Goal: Transaction & Acquisition: Purchase product/service

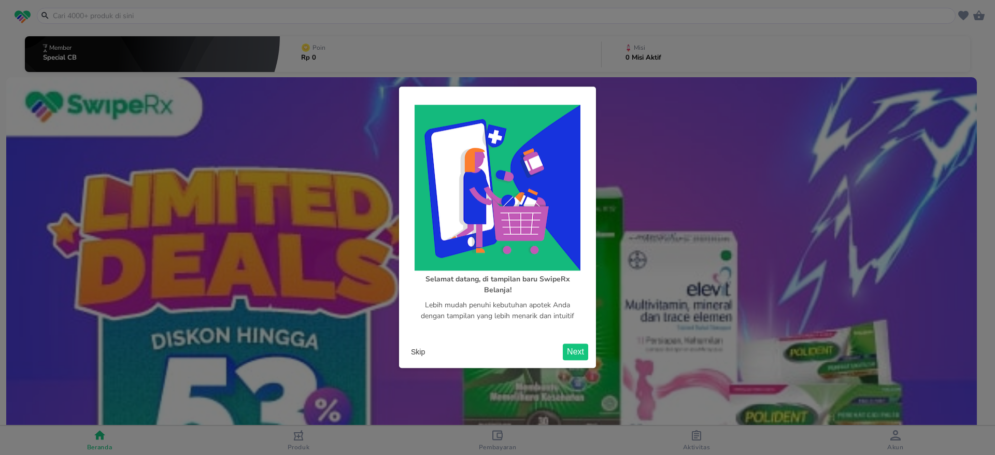
click at [423, 355] on button "Skip" at bounding box center [418, 353] width 22 height 16
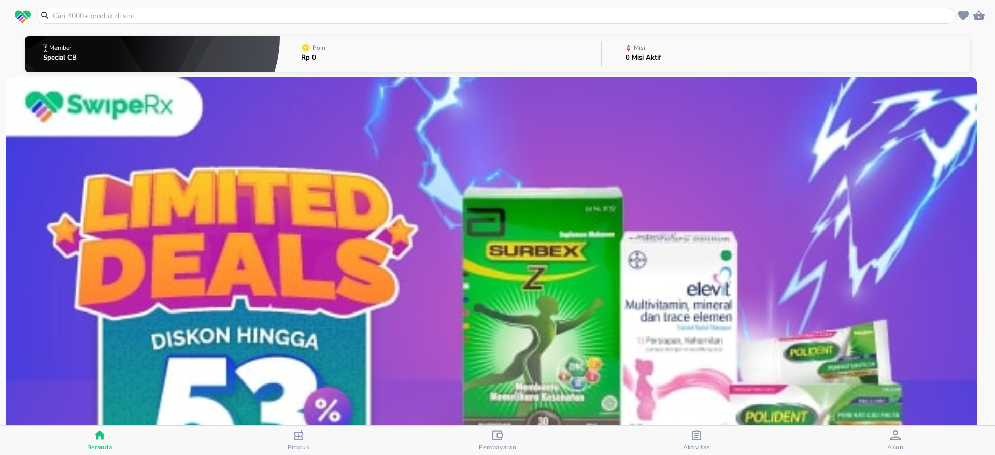
click at [193, 19] on input "text" at bounding box center [502, 15] width 901 height 11
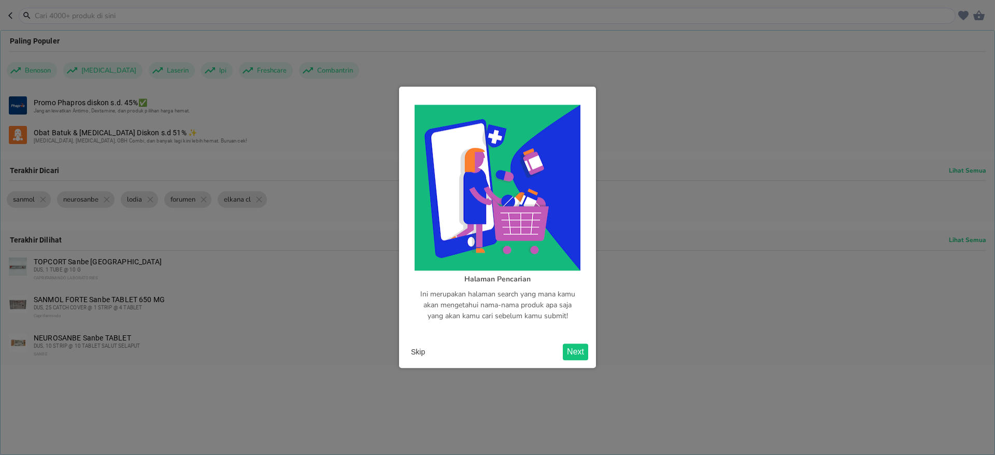
click at [425, 350] on button "Skip" at bounding box center [418, 353] width 22 height 16
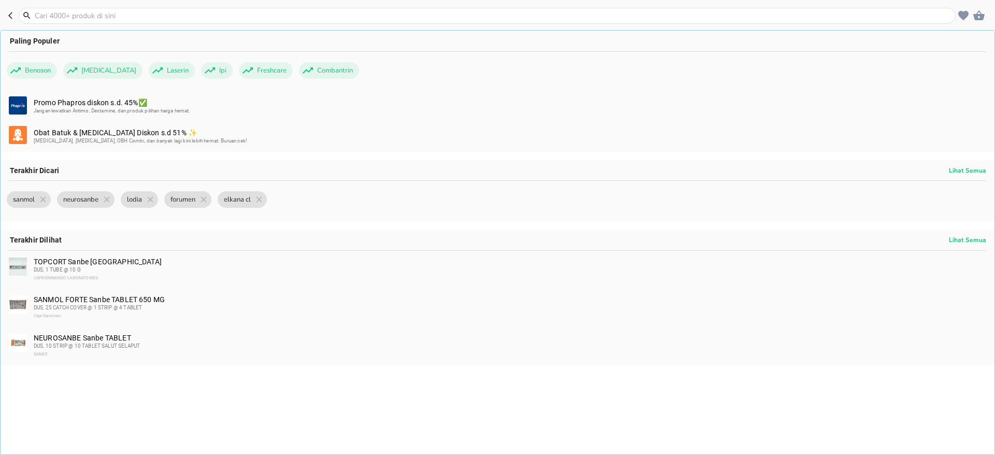
click at [78, 18] on input "text" at bounding box center [493, 15] width 919 height 11
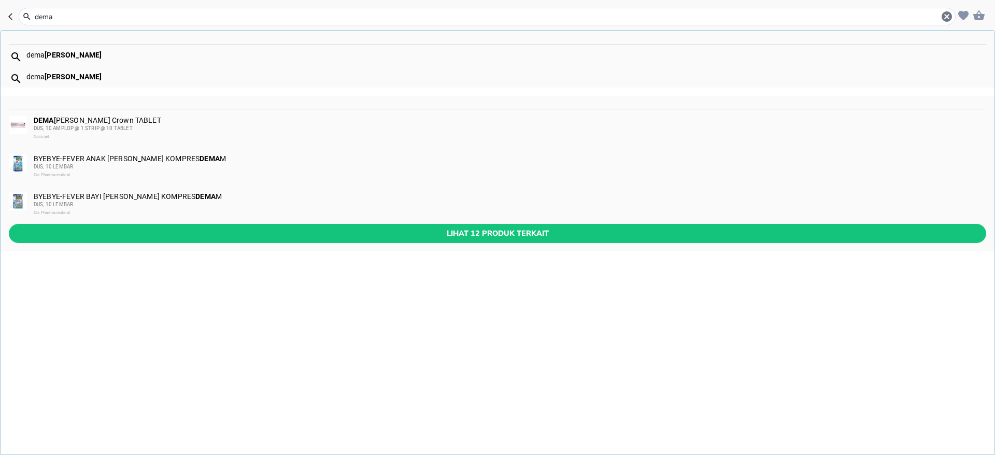
type input "dema"
click at [61, 124] on div "DUS, 10 AMPLOP @ 1 STRIP @ 10 TABLET" at bounding box center [509, 128] width 951 height 8
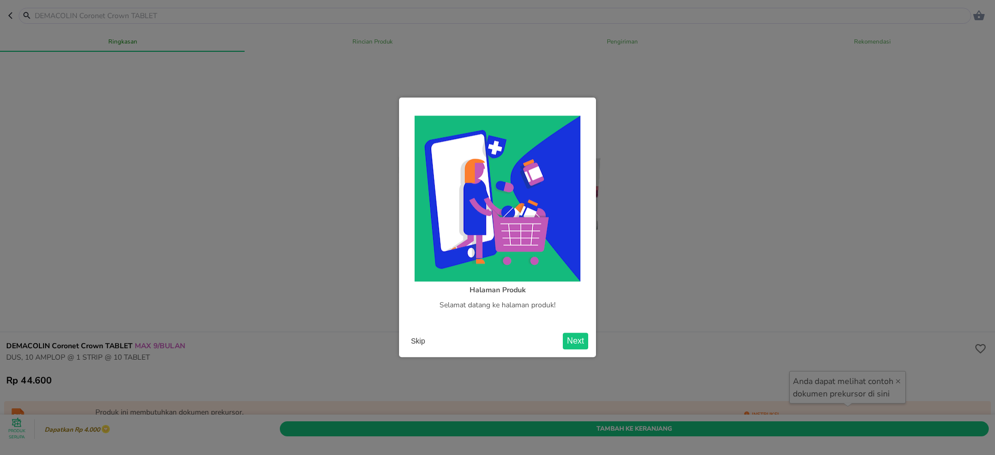
click at [417, 337] on button "Skip" at bounding box center [418, 342] width 22 height 16
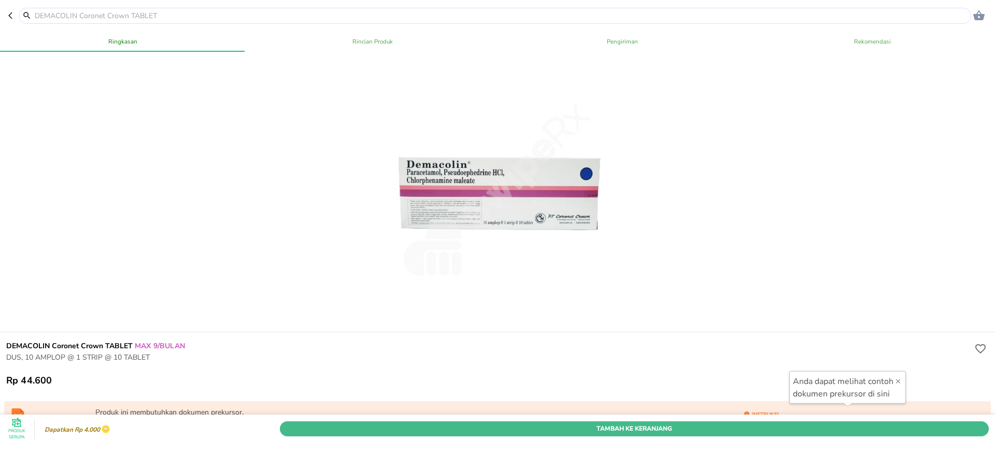
click at [655, 421] on button "Tambah Ke Keranjang" at bounding box center [634, 428] width 709 height 15
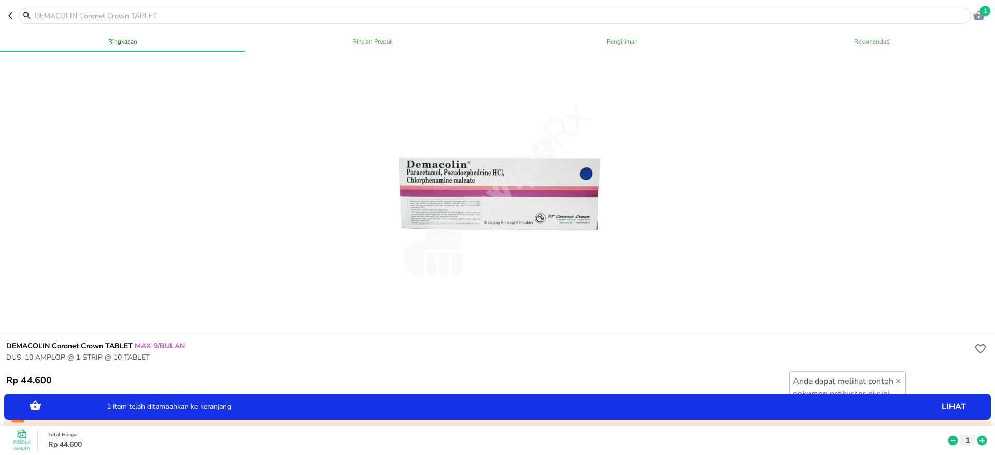
click at [975, 435] on icon at bounding box center [981, 440] width 13 height 11
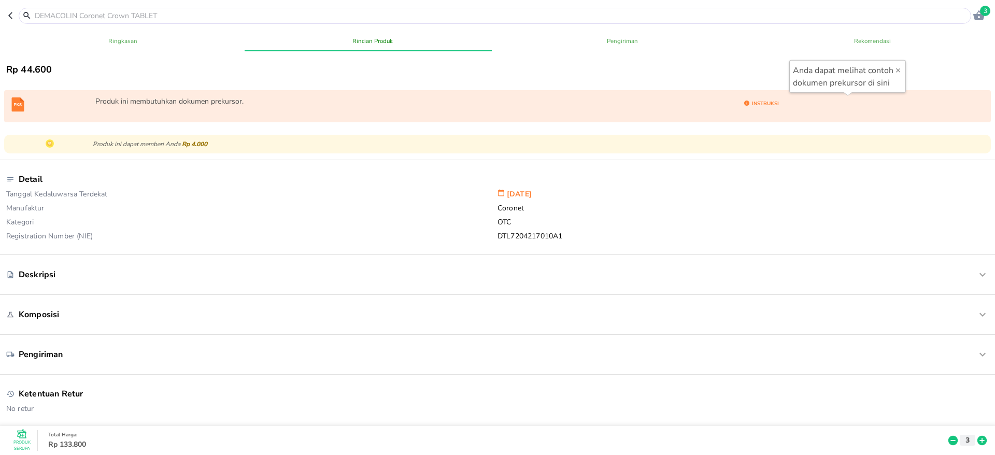
scroll to position [78, 0]
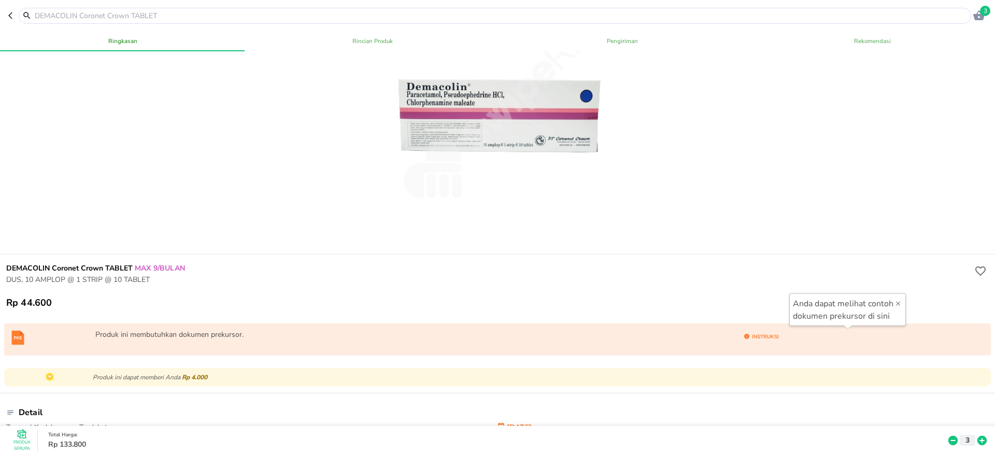
click at [984, 15] on span "3" at bounding box center [985, 11] width 10 height 10
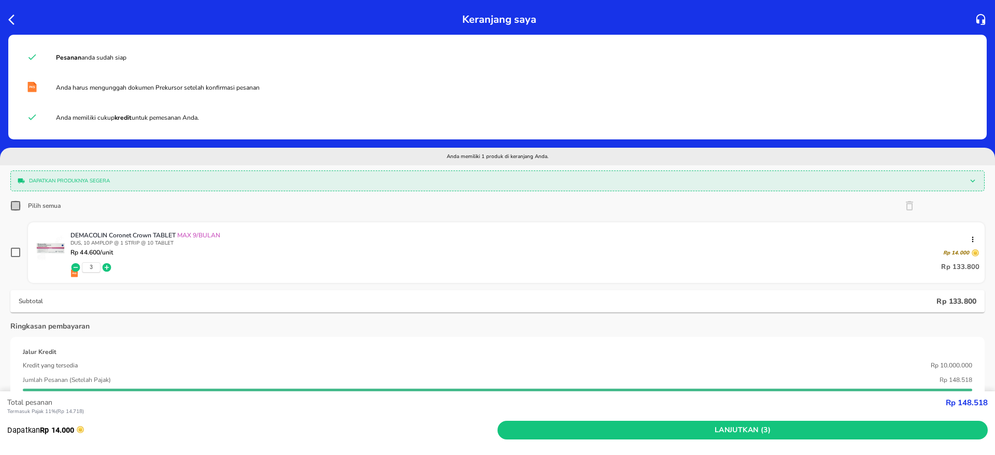
click at [13, 0] on body "Halo Apotek K24 Pekapuran, selamat datang! Keranjang saya Pesanan anda sudah si…" at bounding box center [497, 0] width 995 height 0
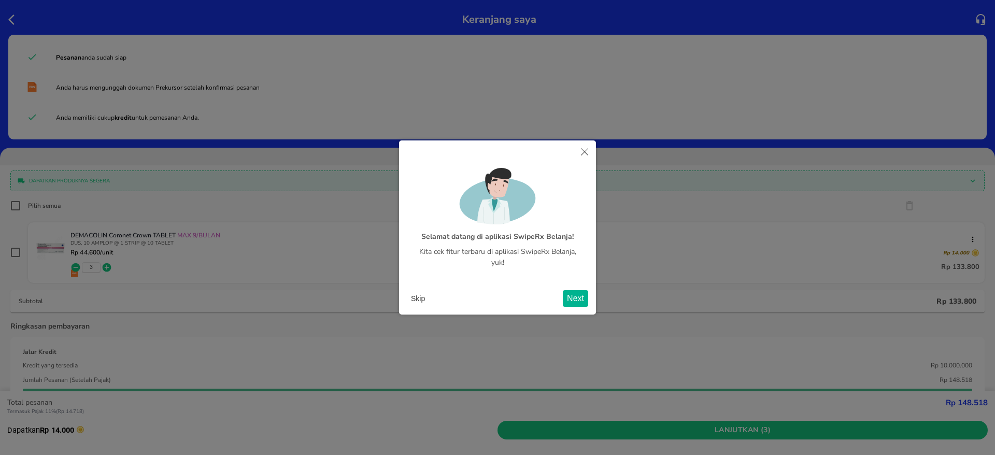
click at [414, 302] on button "Skip" at bounding box center [418, 299] width 22 height 16
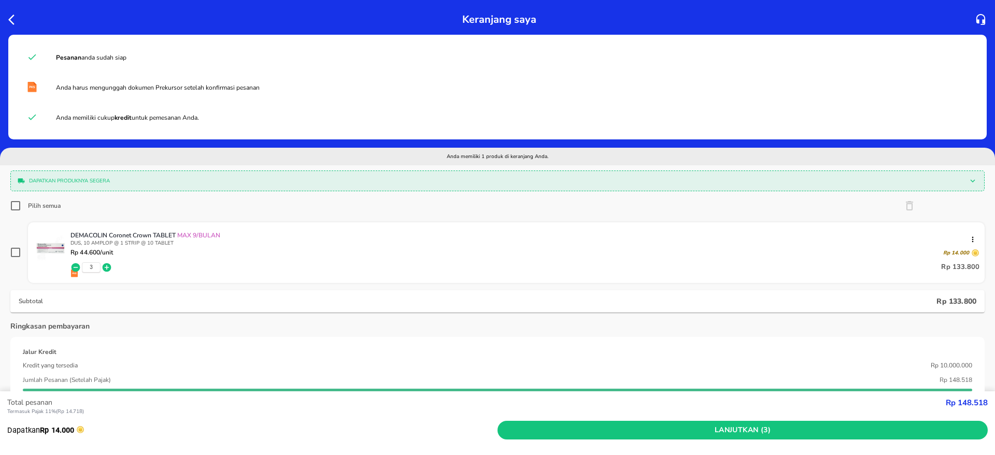
click at [15, 204] on input "Pilih semua" at bounding box center [15, 206] width 10 height 10
checkbox input "true"
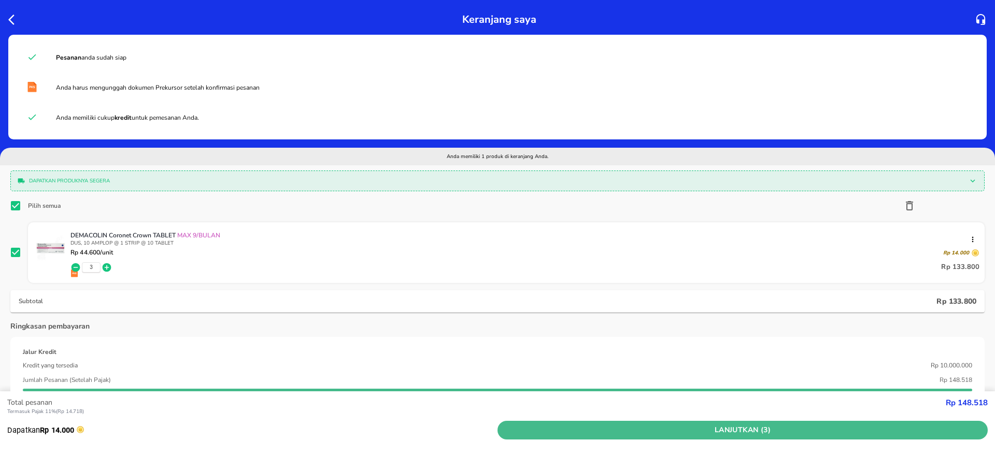
click at [740, 430] on span "Lanjutkan (3)" at bounding box center [743, 430] width 482 height 13
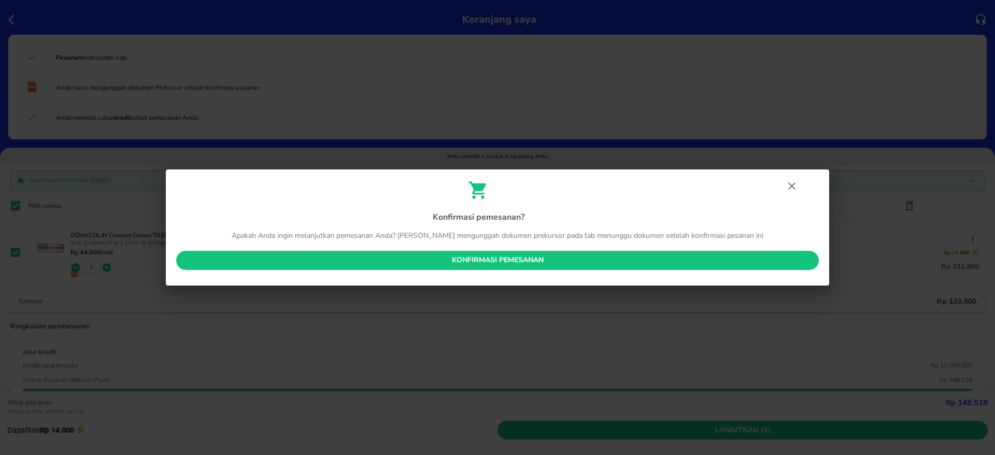
click at [537, 254] on span "Konfirmasi pemesanan" at bounding box center [497, 260] width 626 height 13
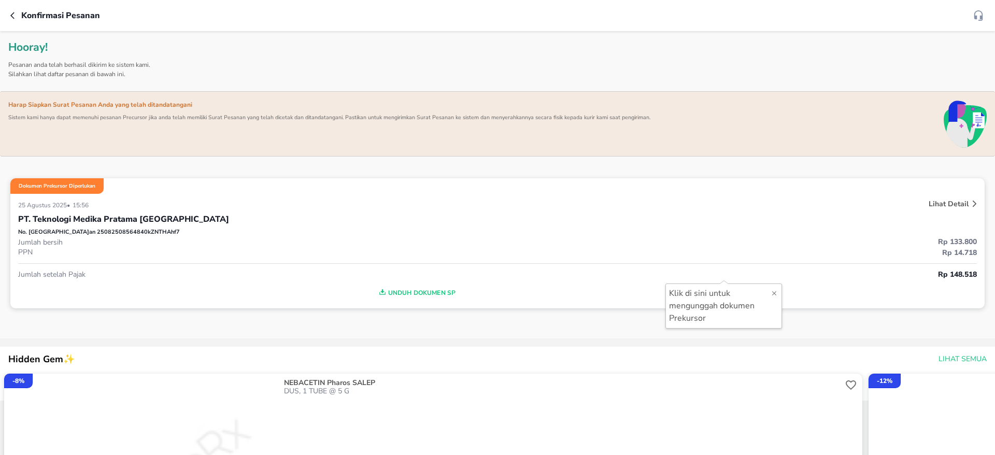
click at [13, 16] on icon "button" at bounding box center [14, 15] width 8 height 8
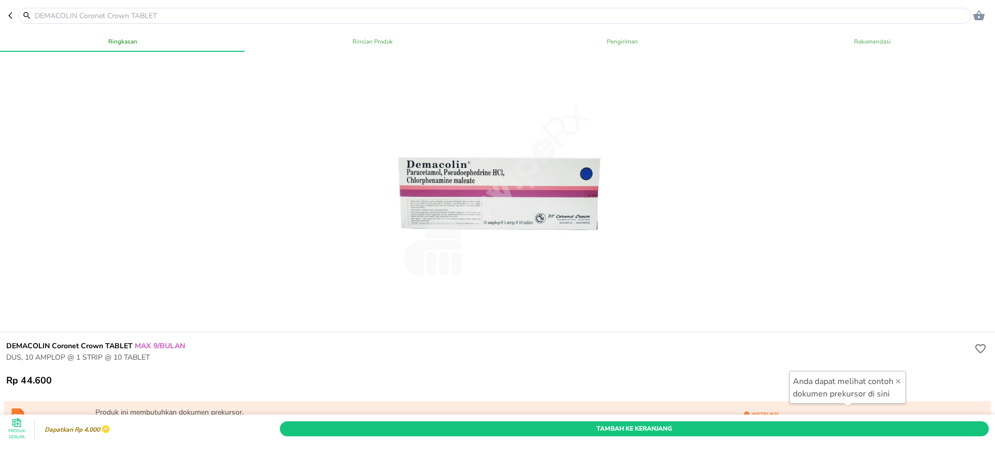
click at [10, 17] on icon "button" at bounding box center [12, 15] width 8 height 8
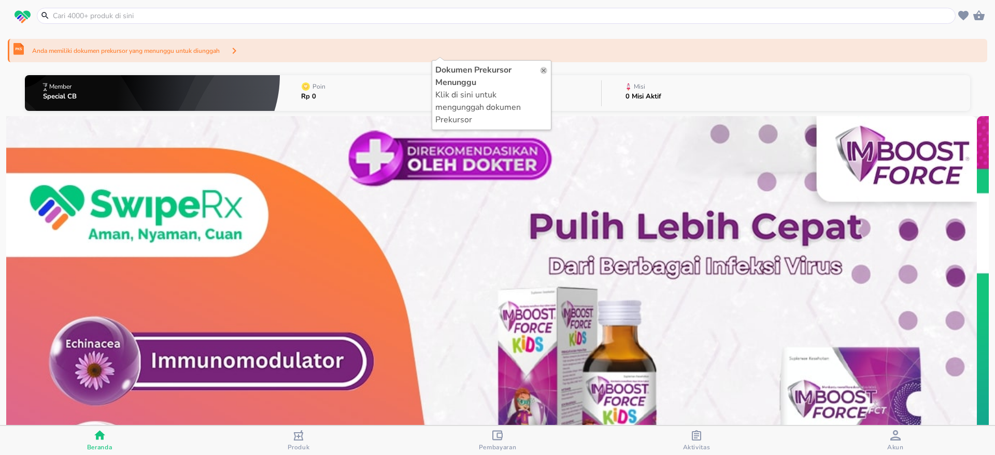
click at [544, 68] on icon "button" at bounding box center [543, 70] width 7 height 7
click at [692, 436] on icon "button" at bounding box center [696, 435] width 9 height 10
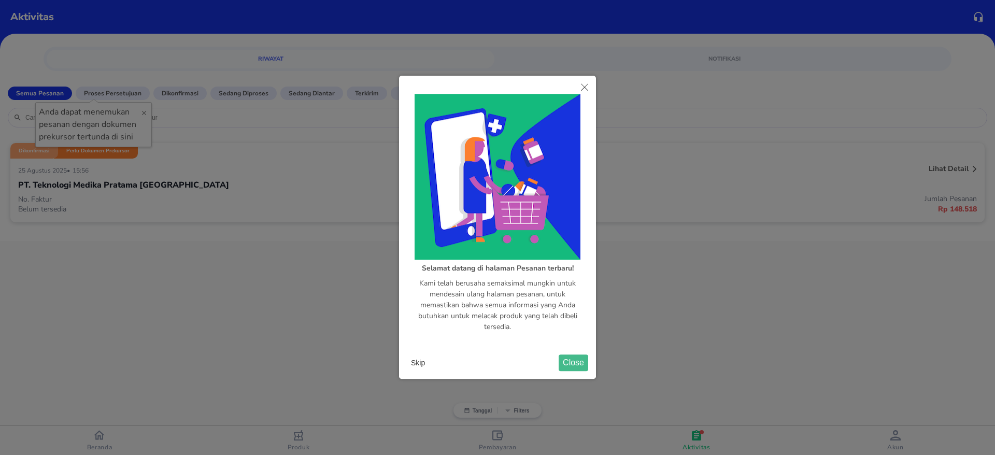
click at [411, 361] on button "Skip" at bounding box center [418, 363] width 22 height 16
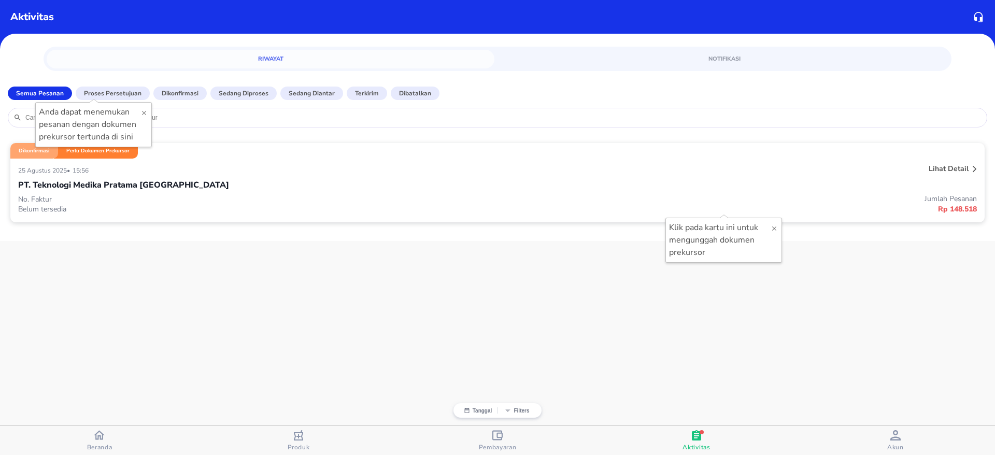
click at [489, 182] on div "PT. Teknologi Medika Pratama [GEOGRAPHIC_DATA]" at bounding box center [497, 185] width 959 height 18
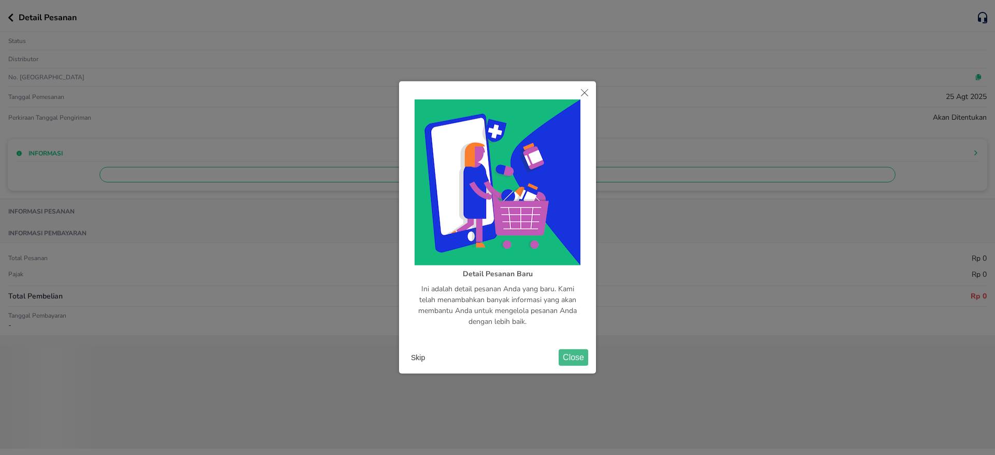
click at [417, 360] on button "Skip" at bounding box center [418, 358] width 22 height 16
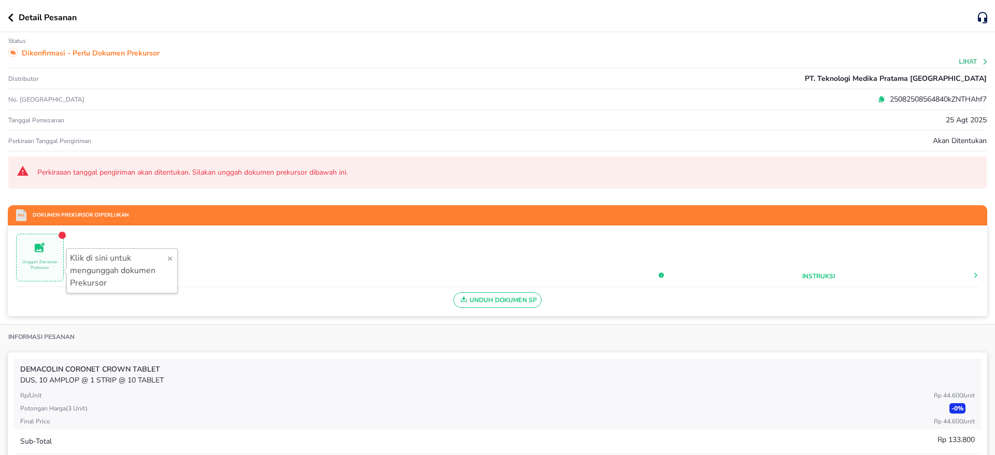
click at [37, 257] on span "Unggah Documen Prekursor" at bounding box center [40, 258] width 47 height 34
click at [54, 263] on p "Unggah Documen Prekursor" at bounding box center [40, 264] width 47 height 11
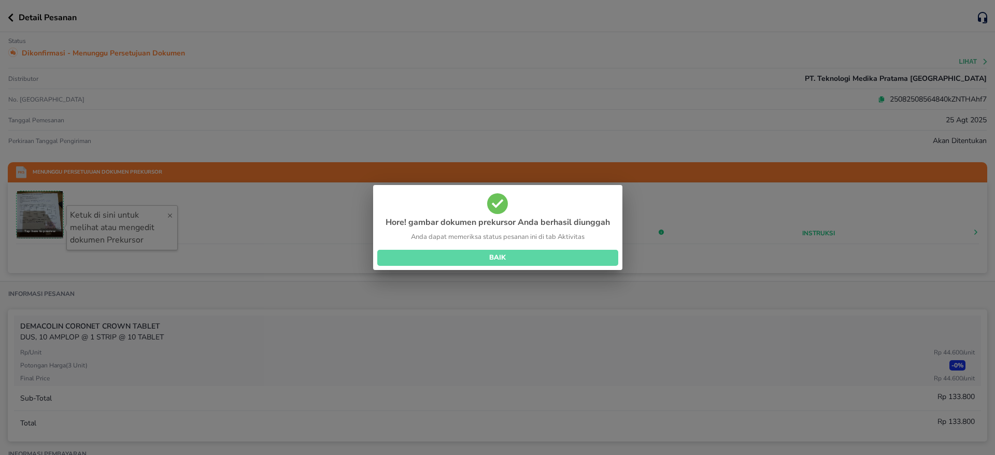
click at [491, 259] on span "BAIK" at bounding box center [498, 258] width 224 height 12
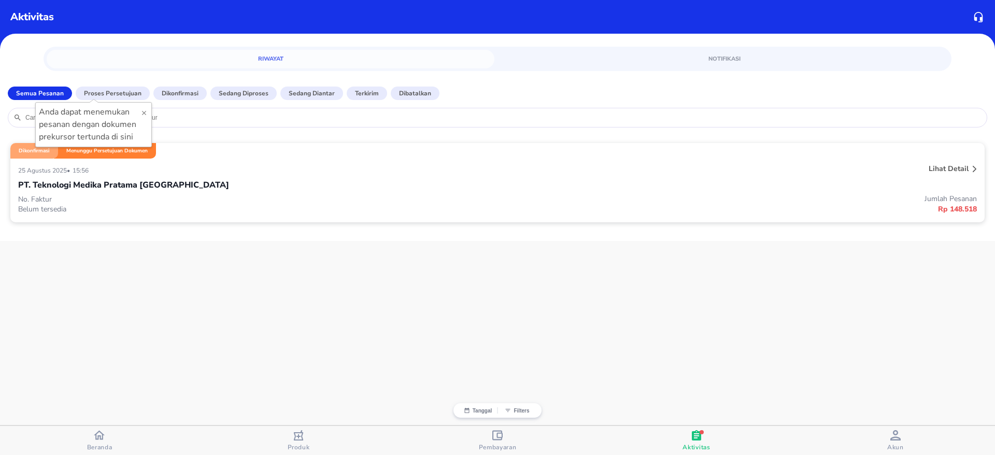
drag, startPoint x: 179, startPoint y: 299, endPoint x: 186, endPoint y: 290, distance: 11.4
click at [179, 300] on div "Aktivitas Riwayat Notifikasi Semua Pesanan Proses Persetujuan Dikonfirmasi Seda…" at bounding box center [497, 227] width 995 height 455
click at [296, 295] on div "Aktivitas Riwayat Notifikasi Semua Pesanan Proses Persetujuan Dikonfirmasi Seda…" at bounding box center [497, 227] width 995 height 455
click at [221, 324] on div "Aktivitas Riwayat Notifikasi Semua Pesanan Proses Persetujuan Dikonfirmasi Seda…" at bounding box center [497, 227] width 995 height 455
click at [492, 437] on icon "button" at bounding box center [497, 435] width 10 height 10
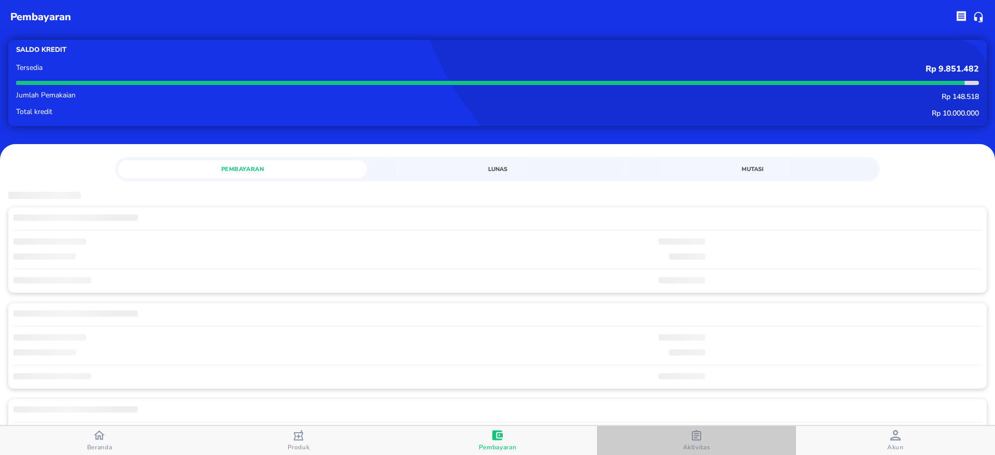
click at [691, 434] on icon "button" at bounding box center [696, 435] width 10 height 10
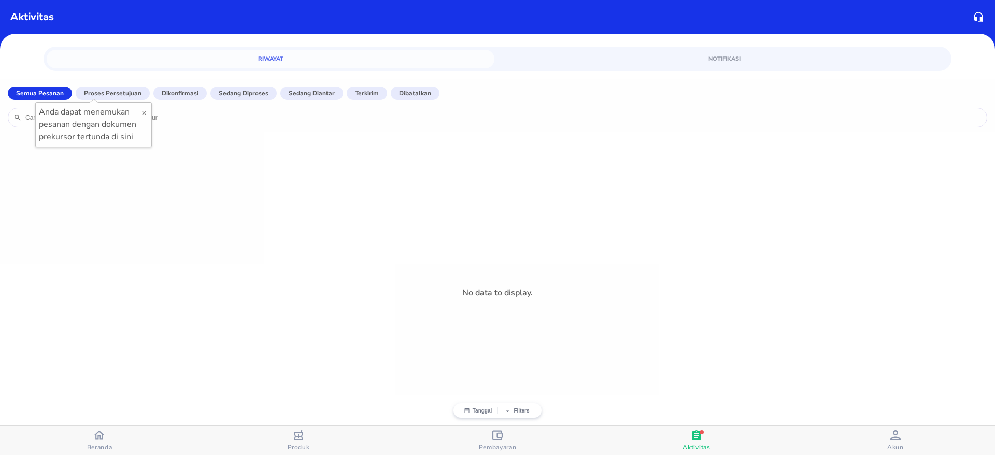
click at [697, 435] on icon "button" at bounding box center [696, 435] width 9 height 10
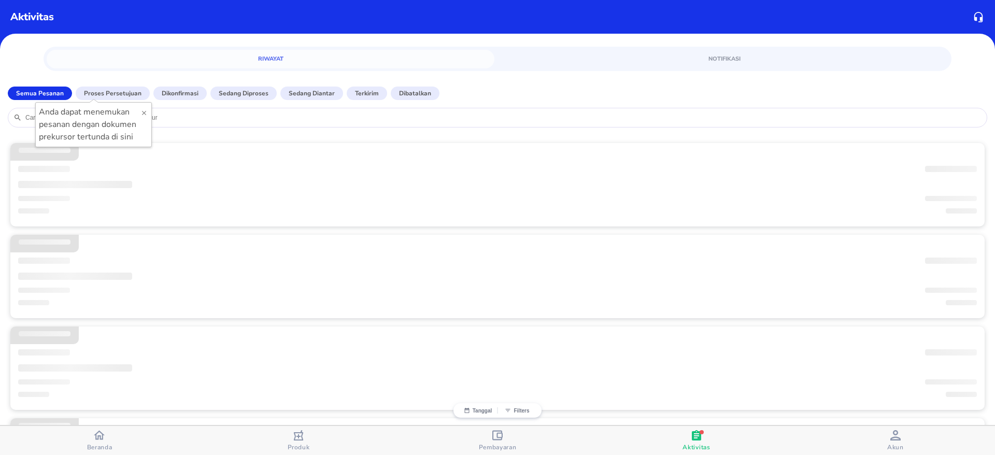
click at [146, 115] on icon "button" at bounding box center [144, 112] width 4 height 4
